Goal: Information Seeking & Learning: Understand process/instructions

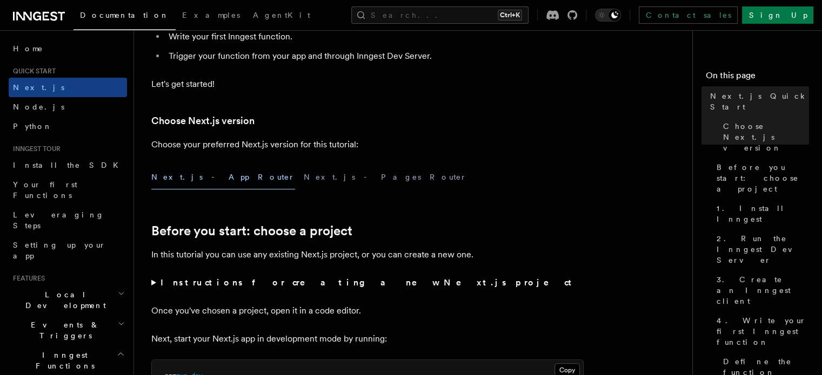
scroll to position [237, 0]
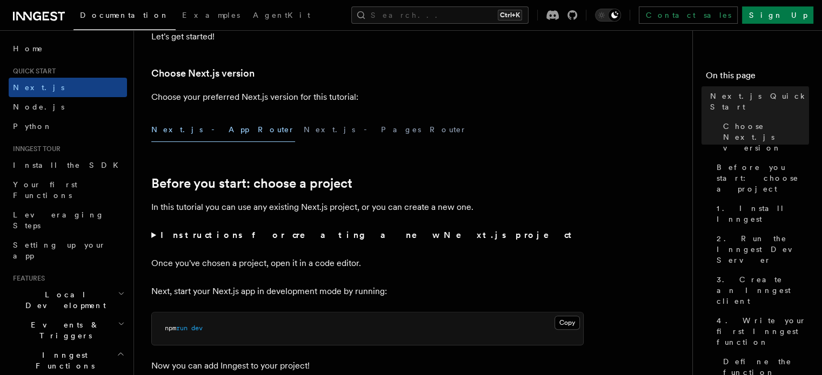
click at [200, 131] on button "Next.js - App Router" at bounding box center [223, 130] width 144 height 24
click at [171, 125] on button "Next.js - App Router" at bounding box center [223, 130] width 144 height 24
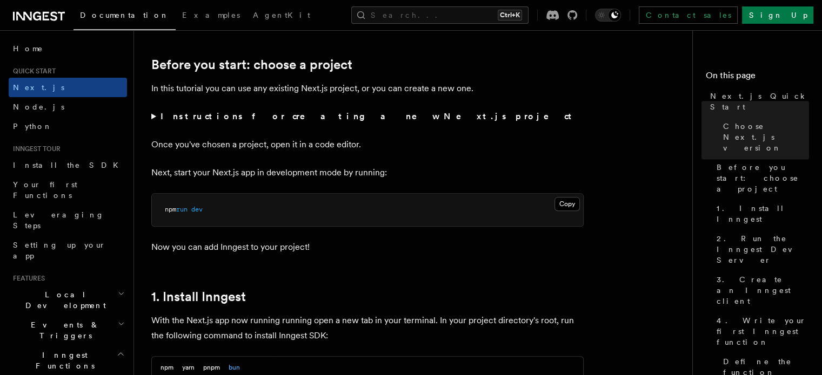
scroll to position [357, 0]
click at [198, 118] on strong "Instructions for creating a new Next.js project" at bounding box center [367, 115] width 415 height 10
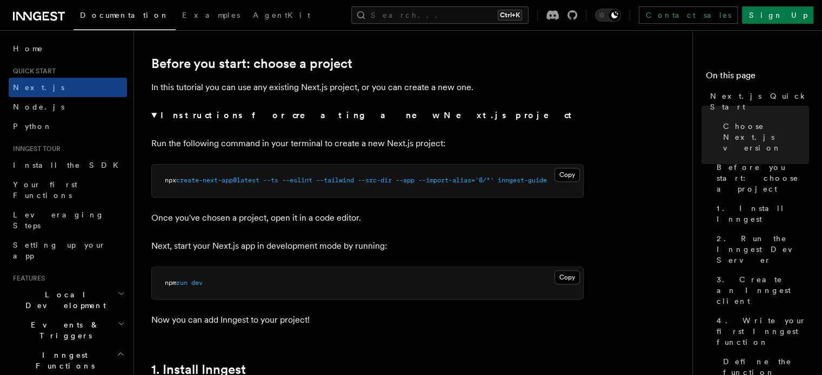
click at [156, 115] on summary "Instructions for creating a new Next.js project" at bounding box center [367, 115] width 432 height 15
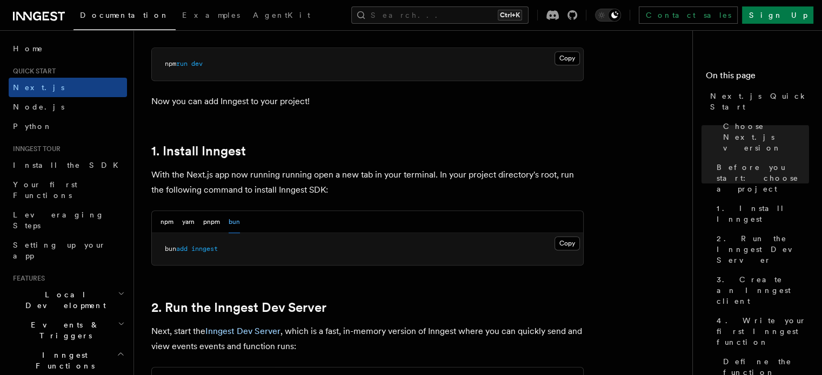
scroll to position [501, 0]
click at [173, 223] on button "npm" at bounding box center [166, 222] width 13 height 22
click at [566, 240] on button "Copy Copied" at bounding box center [566, 244] width 25 height 14
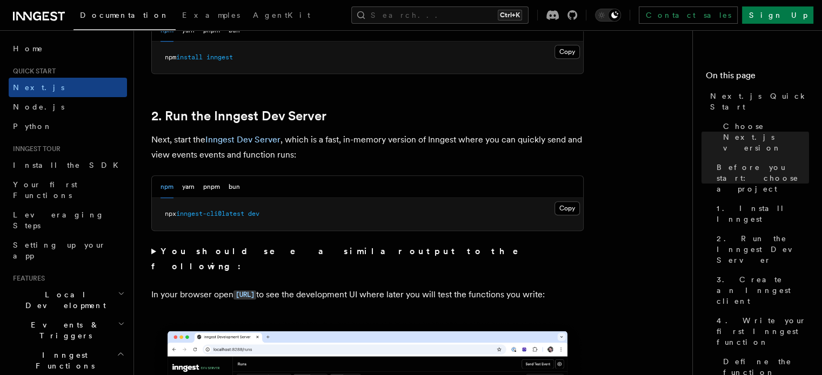
scroll to position [693, 0]
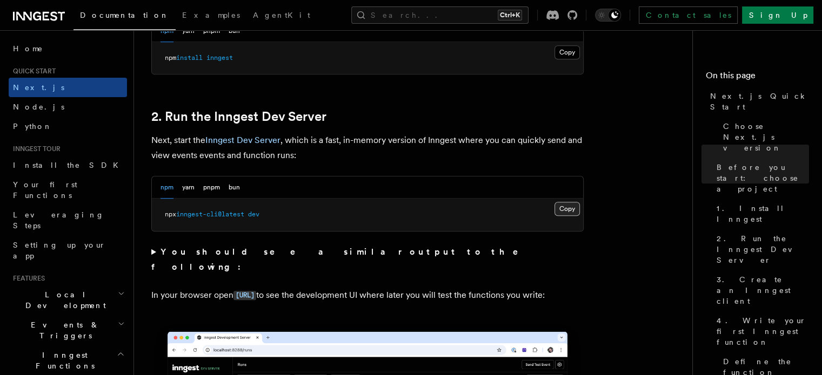
click at [573, 209] on button "Copy Copied" at bounding box center [566, 209] width 25 height 14
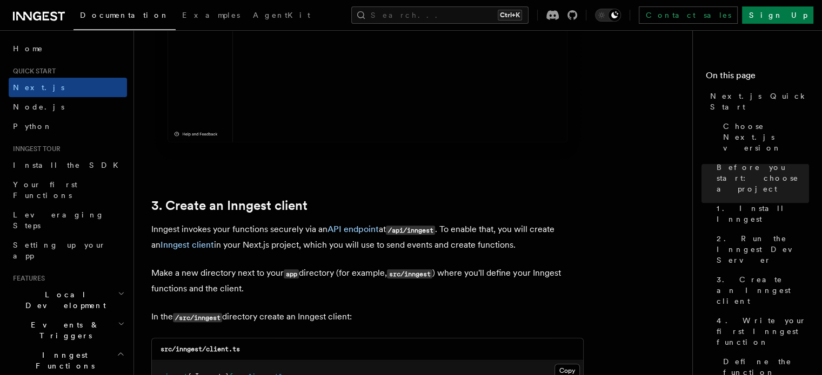
scroll to position [1198, 0]
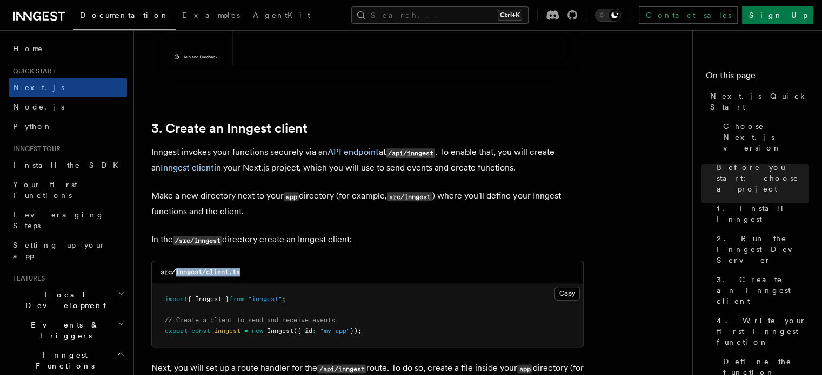
drag, startPoint x: 241, startPoint y: 272, endPoint x: 177, endPoint y: 276, distance: 65.0
click at [177, 276] on code "src/inngest/client.ts" at bounding box center [199, 272] width 79 height 8
copy code "inngest/client.ts"
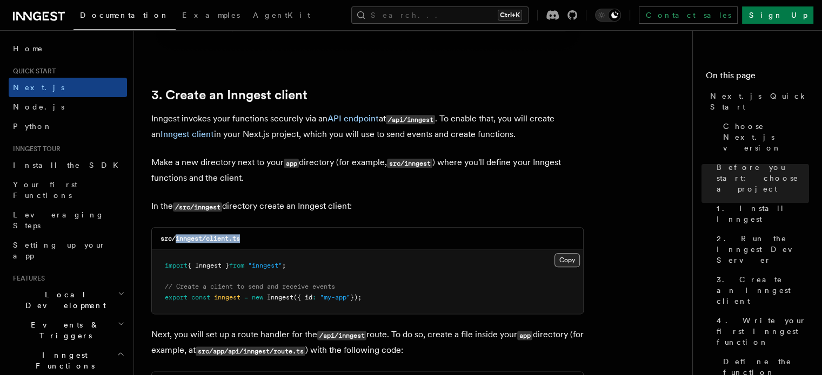
click at [562, 259] on button "Copy Copied" at bounding box center [566, 260] width 25 height 14
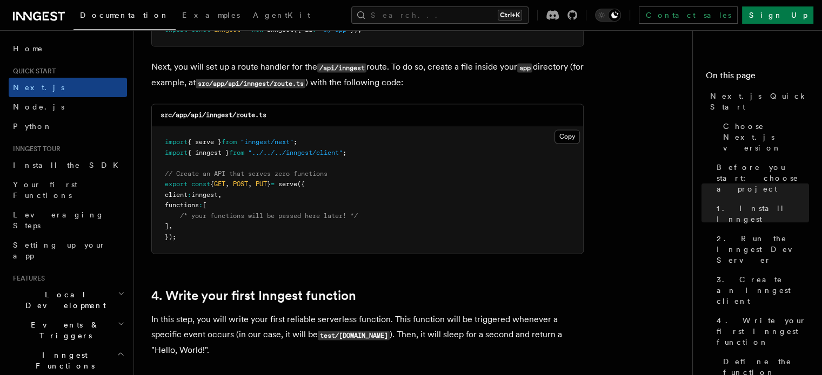
scroll to position [1501, 0]
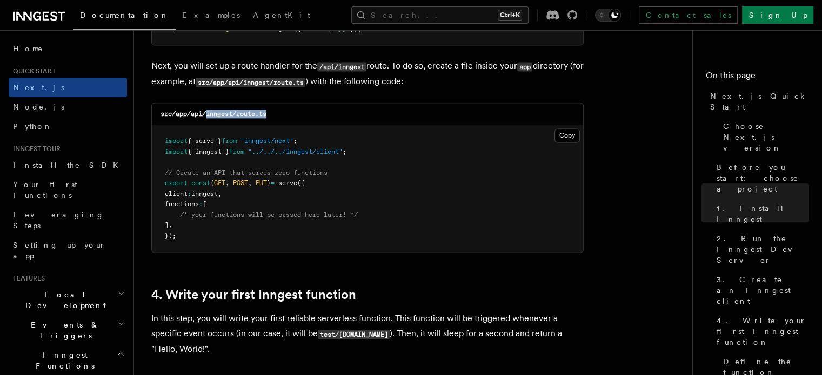
drag, startPoint x: 271, startPoint y: 113, endPoint x: 207, endPoint y: 117, distance: 63.8
click at [207, 117] on div "src/app/api/inngest/route.ts" at bounding box center [367, 114] width 431 height 22
copy code "inngest/route.ts"
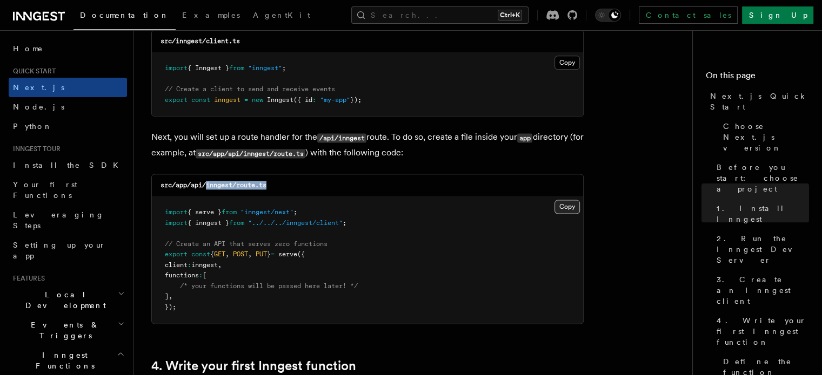
click at [562, 209] on button "Copy Copied" at bounding box center [566, 207] width 25 height 14
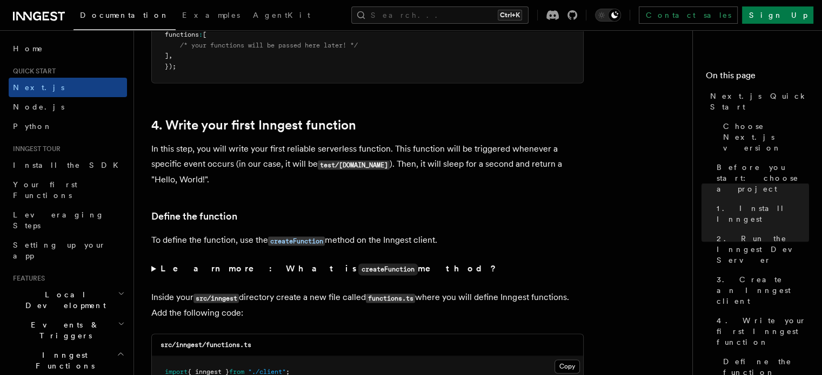
scroll to position [1845, 0]
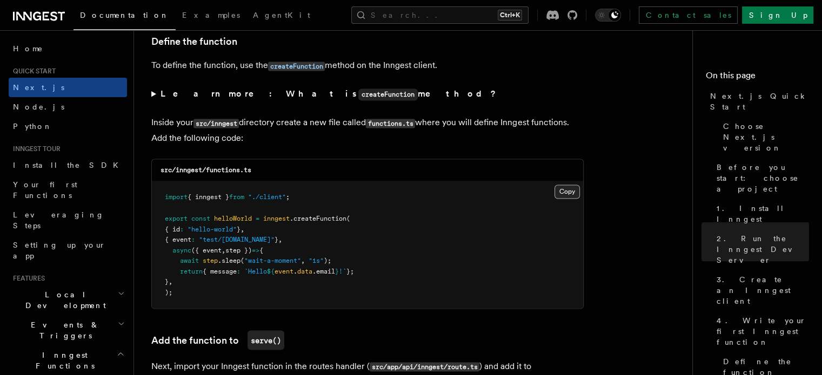
click at [569, 194] on button "Copy Copied" at bounding box center [566, 192] width 25 height 14
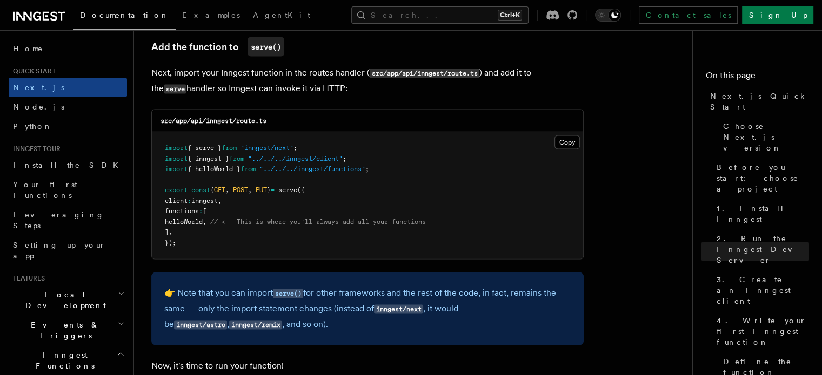
scroll to position [2146, 0]
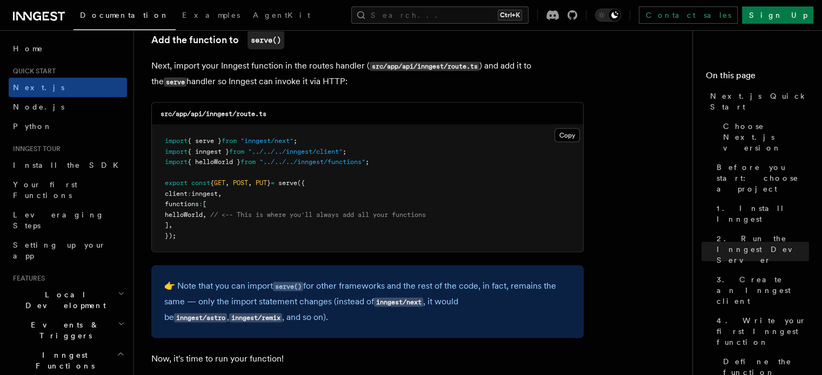
click at [202, 219] on span "helloWorld" at bounding box center [184, 215] width 38 height 8
copy span "helloWorld"
